Goal: Information Seeking & Learning: Find specific fact

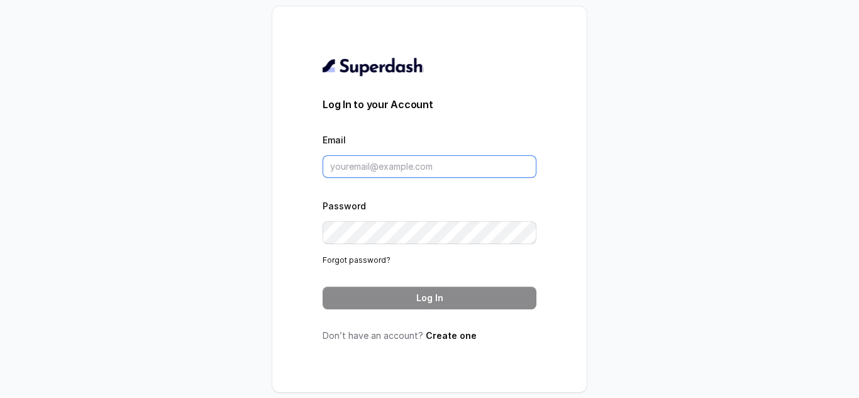
type input "[EMAIL_ADDRESS][DOMAIN_NAME]"
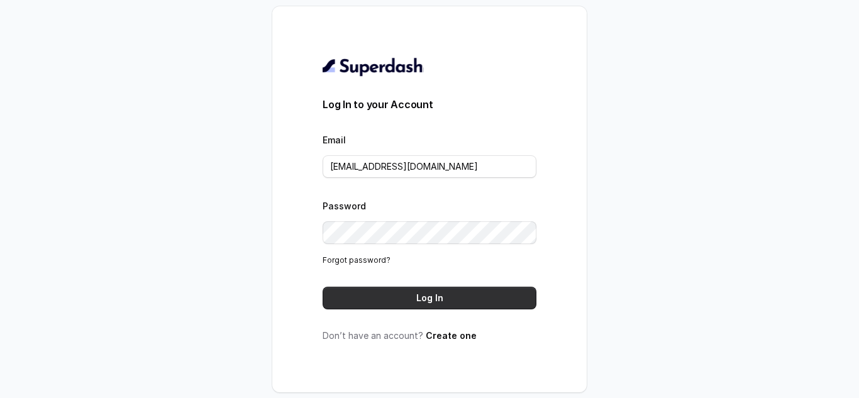
click at [403, 305] on button "Log In" at bounding box center [430, 298] width 214 height 23
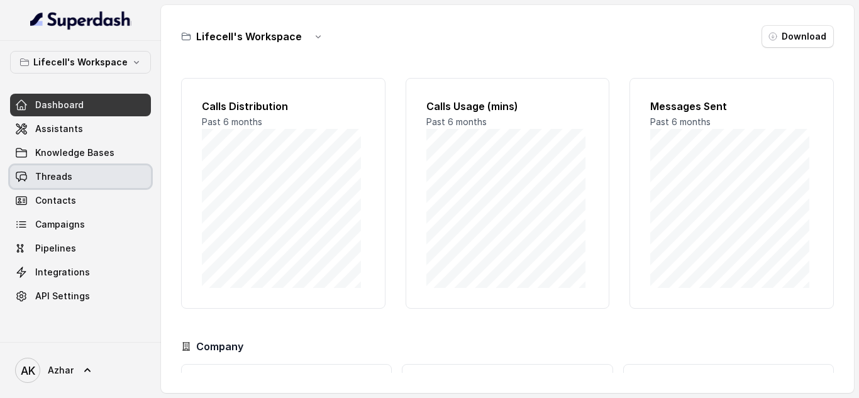
click at [61, 182] on span "Threads" at bounding box center [53, 177] width 37 height 13
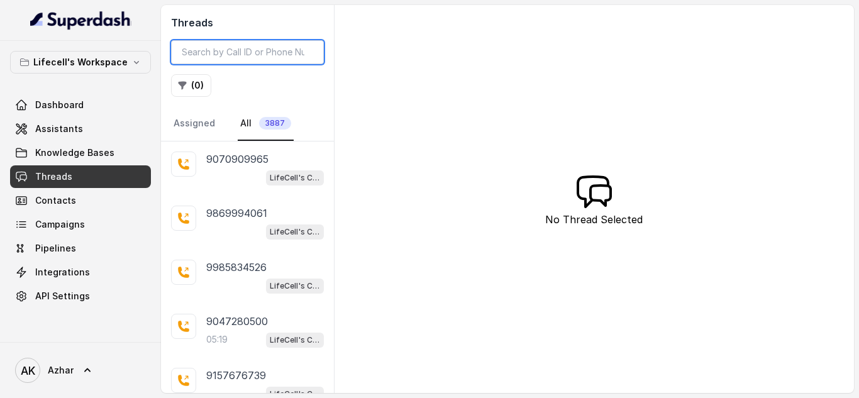
click at [252, 41] on input "search" at bounding box center [247, 52] width 153 height 24
paste input "9205826315"
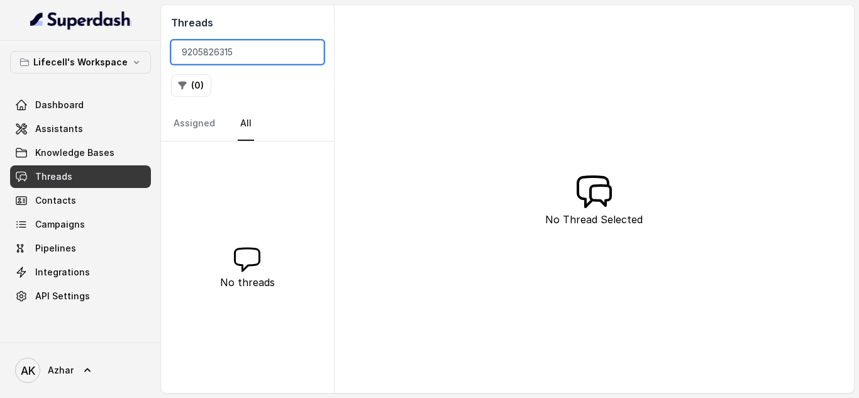
click at [196, 58] on input "9205826315" at bounding box center [247, 52] width 153 height 24
paste input "8800961613"
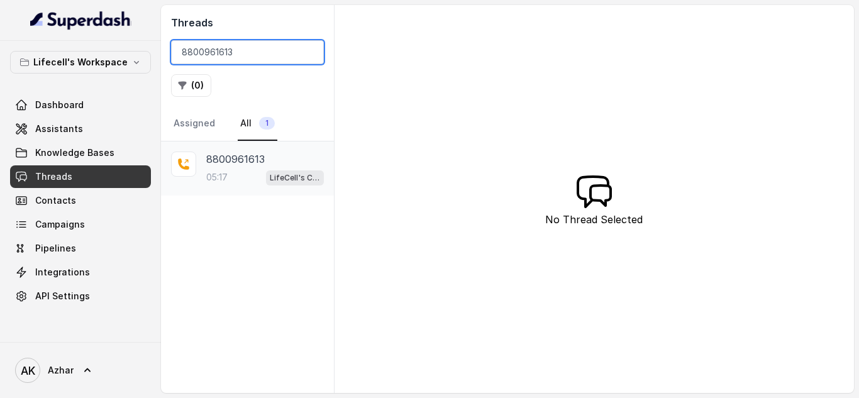
type input "8800961613"
click at [252, 156] on p "8800961613" at bounding box center [235, 159] width 59 height 15
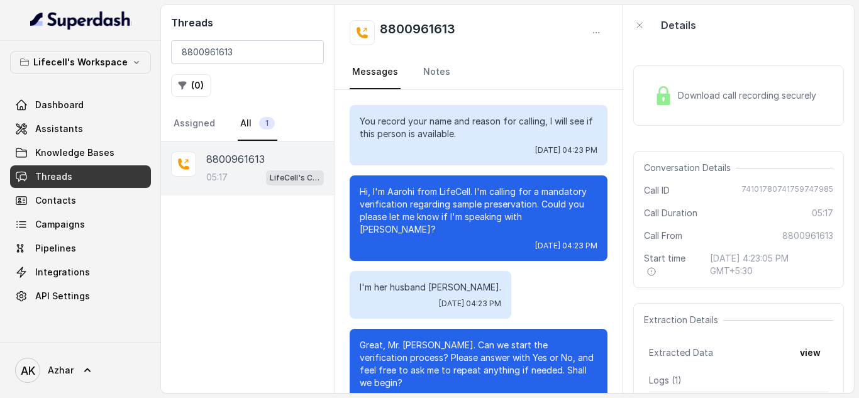
scroll to position [2840, 0]
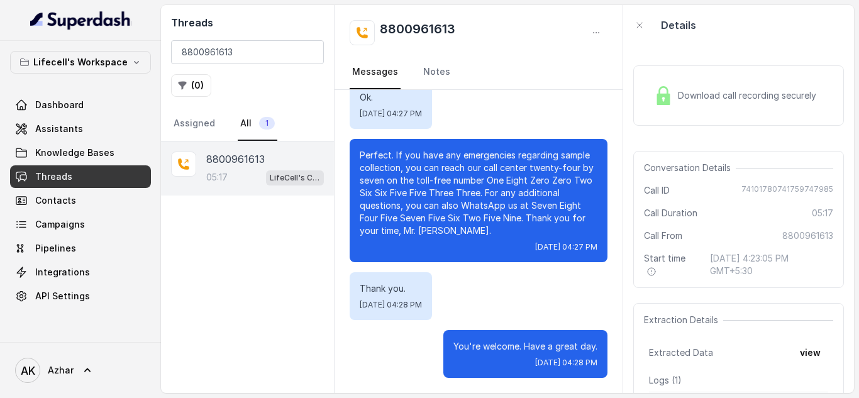
click at [682, 99] on span "Download call recording securely" at bounding box center [749, 95] width 143 height 13
